Goal: Check status: Check status

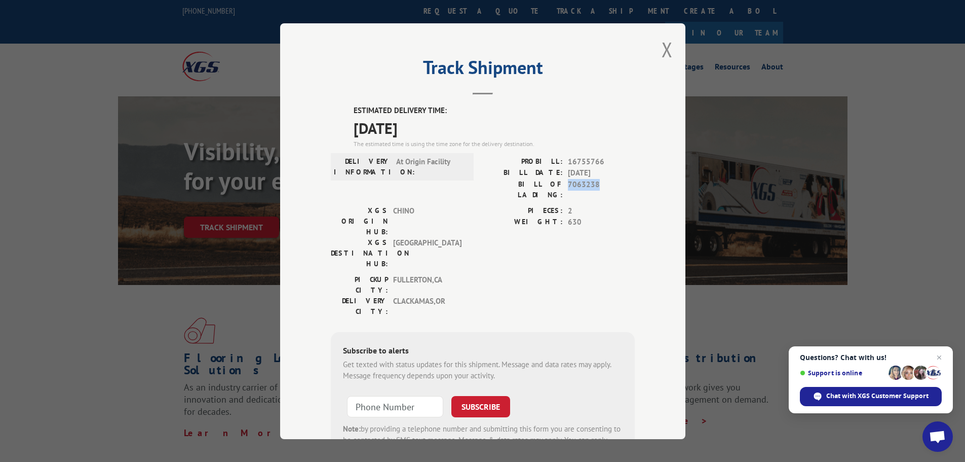
drag, startPoint x: 598, startPoint y: 184, endPoint x: 559, endPoint y: 185, distance: 39.5
click at [559, 185] on div "BILL OF LADING: 7063238" at bounding box center [559, 188] width 152 height 21
copy div "7063238"
click at [667, 44] on button "Close modal" at bounding box center [667, 49] width 11 height 27
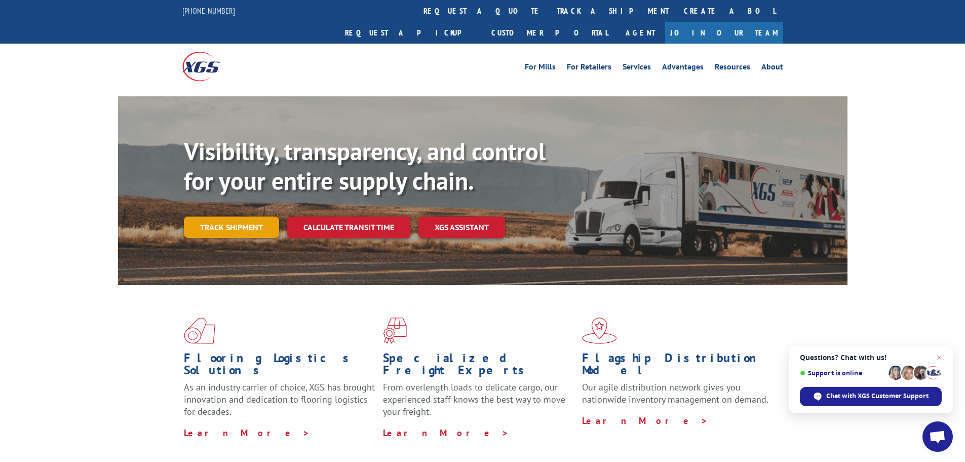
click at [216, 216] on link "Track shipment" at bounding box center [231, 226] width 95 height 21
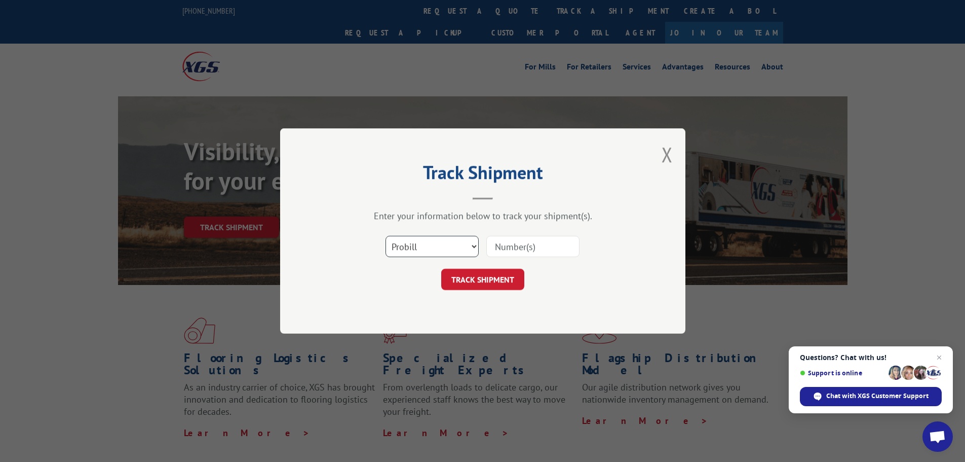
click at [446, 248] on select "Select category... Probill BOL PO" at bounding box center [432, 246] width 93 height 21
select select "bol"
click at [386, 236] on select "Select category... Probill BOL PO" at bounding box center [432, 246] width 93 height 21
click at [501, 249] on input at bounding box center [532, 246] width 93 height 21
paste input "7063238"
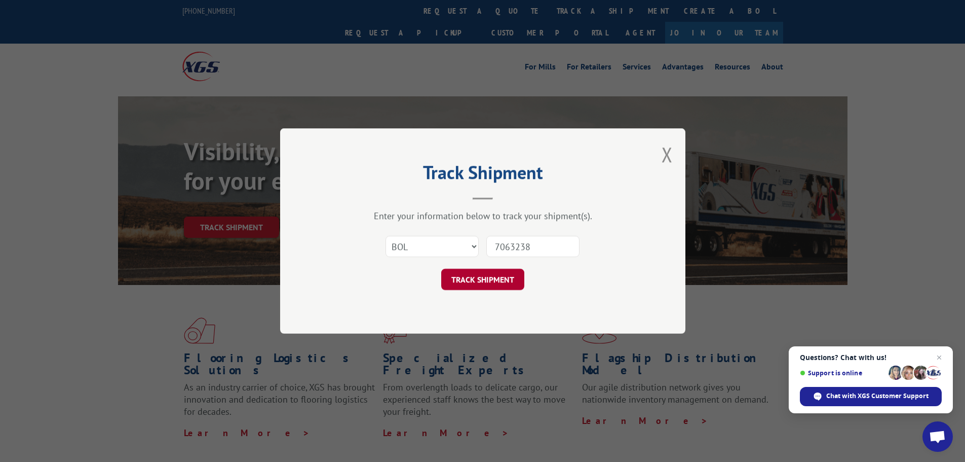
type input "7063238"
click at [492, 283] on button "TRACK SHIPMENT" at bounding box center [482, 278] width 83 height 21
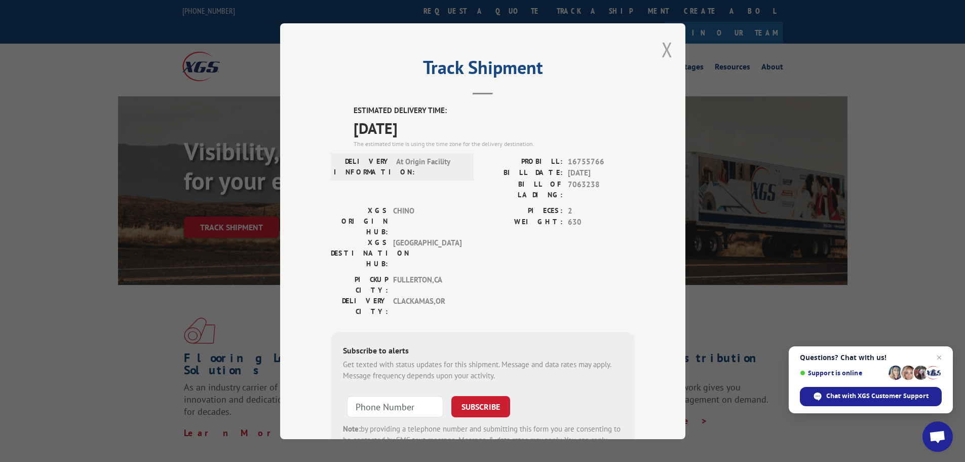
click at [664, 49] on button "Close modal" at bounding box center [667, 49] width 11 height 27
